Goal: Check status

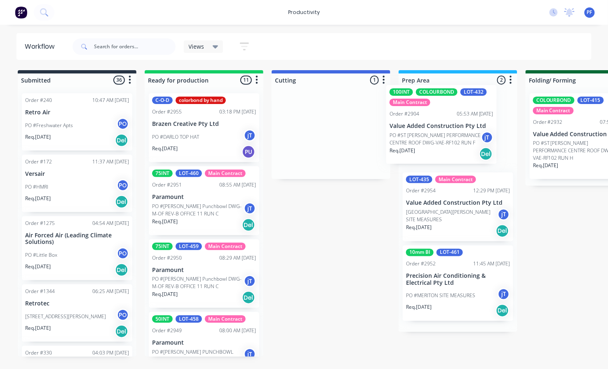
drag, startPoint x: 316, startPoint y: 121, endPoint x: 433, endPoint y: 113, distance: 117.8
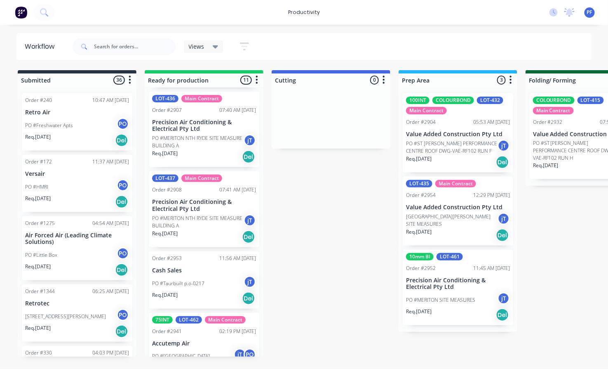
scroll to position [574, 0]
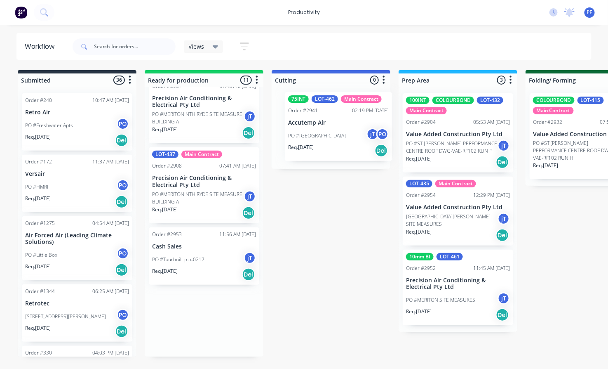
drag, startPoint x: 179, startPoint y: 322, endPoint x: 311, endPoint y: 124, distance: 238.2
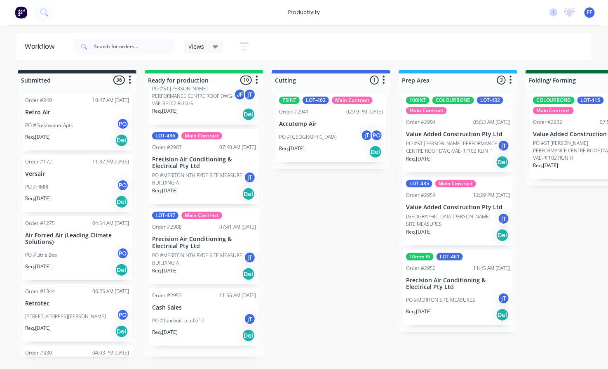
scroll to position [501, 0]
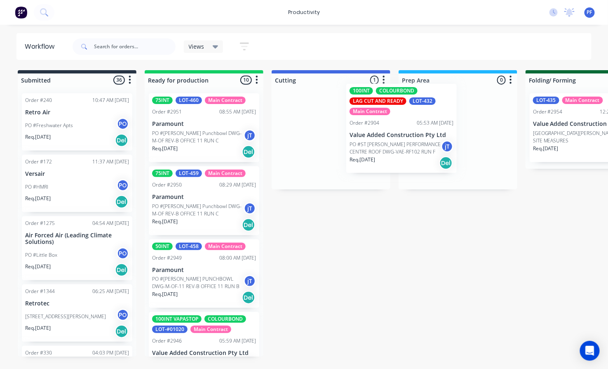
drag, startPoint x: 322, startPoint y: 143, endPoint x: 405, endPoint y: 130, distance: 84.2
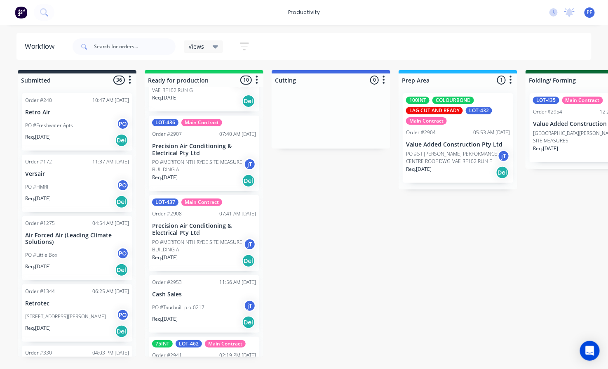
scroll to position [501, 0]
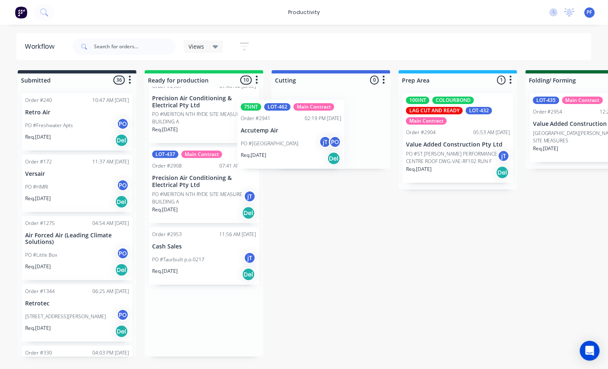
drag, startPoint x: 207, startPoint y: 323, endPoint x: 298, endPoint y: 132, distance: 211.2
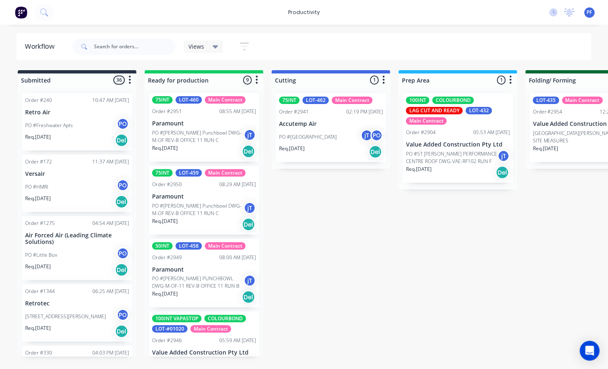
scroll to position [0, 0]
